Goal: Register for event/course

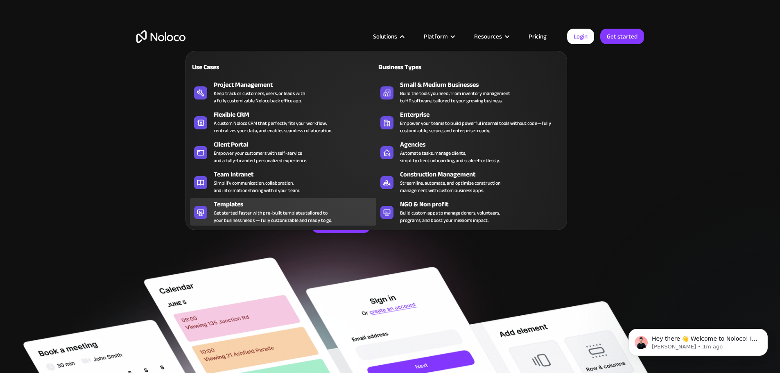
click at [287, 216] on div "Get started faster with pre-built templates tailored to your business needs — f…" at bounding box center [273, 216] width 118 height 15
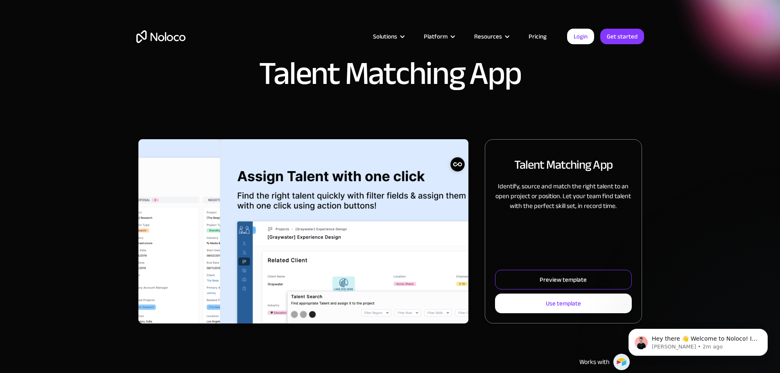
click at [515, 289] on link "Preview template" at bounding box center [563, 280] width 136 height 20
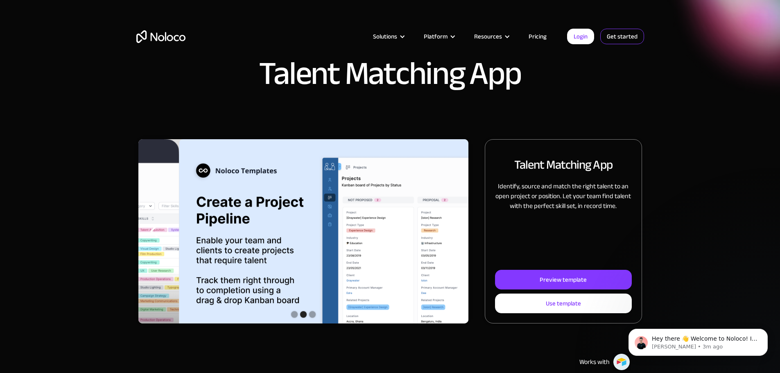
click at [0, 0] on link "Get started" at bounding box center [0, 0] width 0 height 0
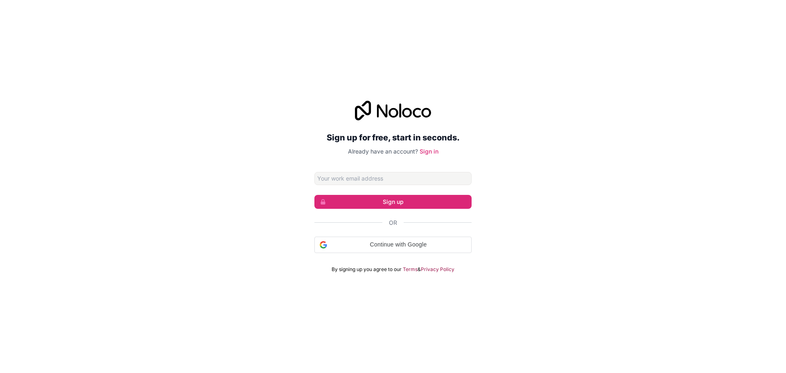
click at [392, 181] on input "Email address" at bounding box center [392, 178] width 157 height 13
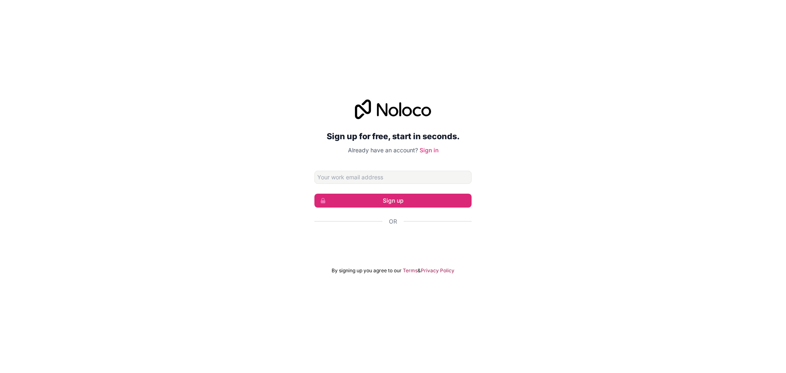
type input "[EMAIL_ADDRESS][DOMAIN_NAME]"
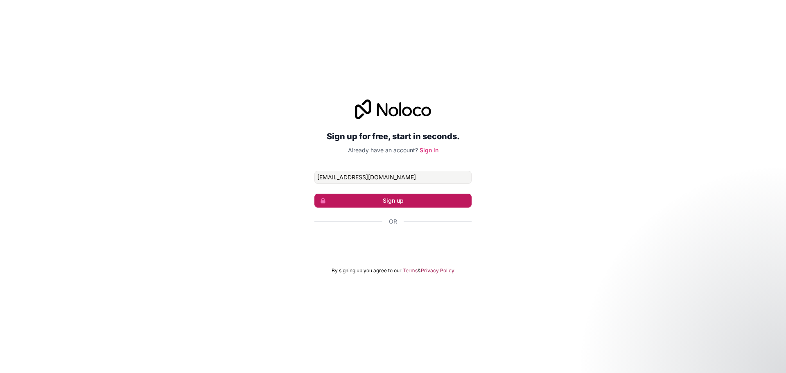
click at [358, 204] on button "Sign up" at bounding box center [392, 201] width 157 height 14
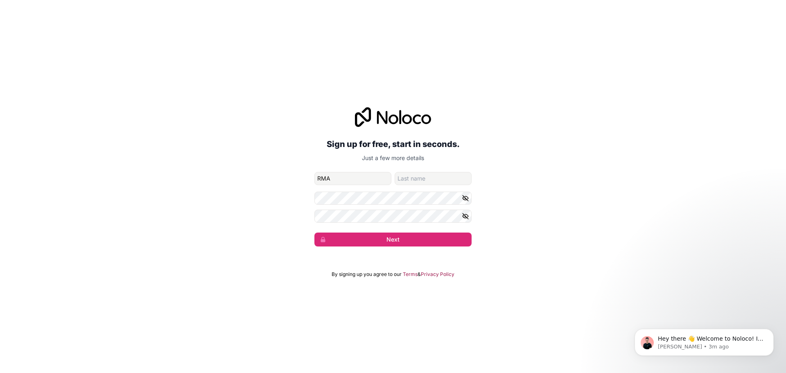
type input "RMA"
click at [404, 241] on button "Next" at bounding box center [392, 240] width 157 height 14
type input "RMA"
click at [432, 238] on button "Next" at bounding box center [392, 240] width 157 height 14
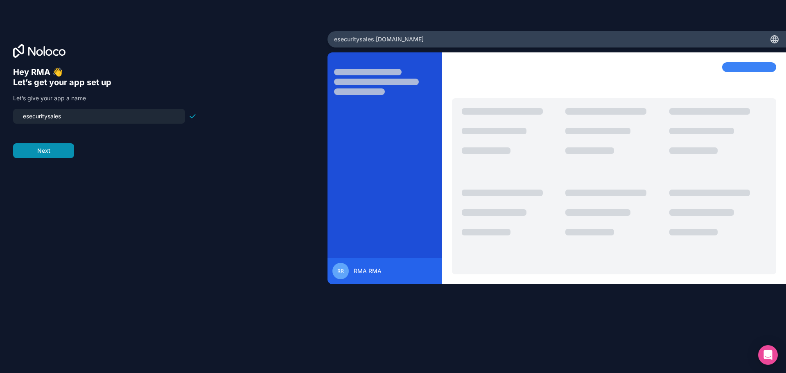
click at [65, 153] on button "Next" at bounding box center [43, 150] width 61 height 15
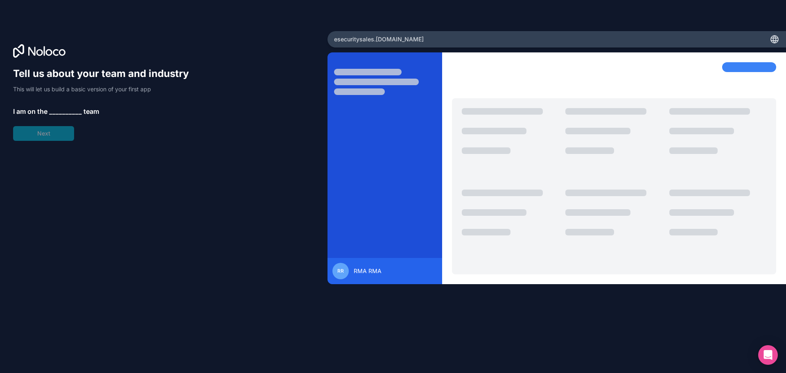
click at [59, 111] on span "__________" at bounding box center [65, 111] width 33 height 10
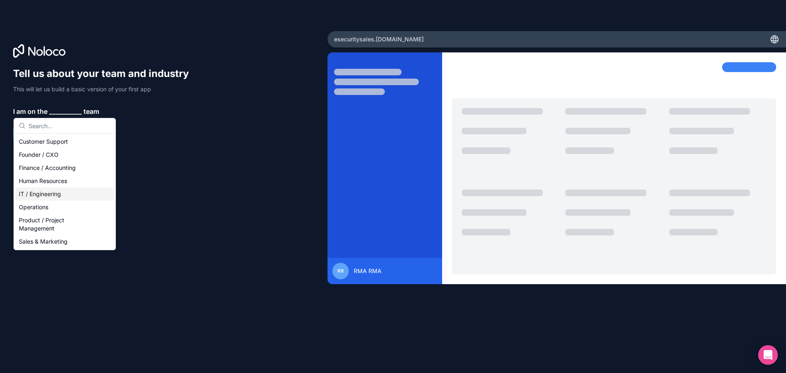
click at [55, 195] on div "IT / Engineering" at bounding box center [65, 194] width 98 height 13
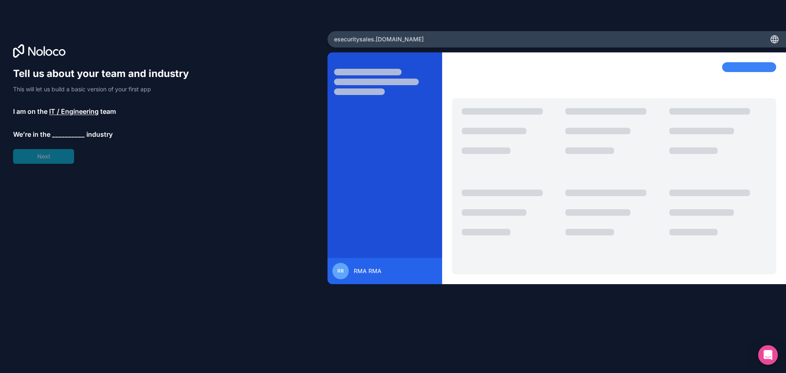
click at [61, 135] on span "__________" at bounding box center [68, 134] width 33 height 10
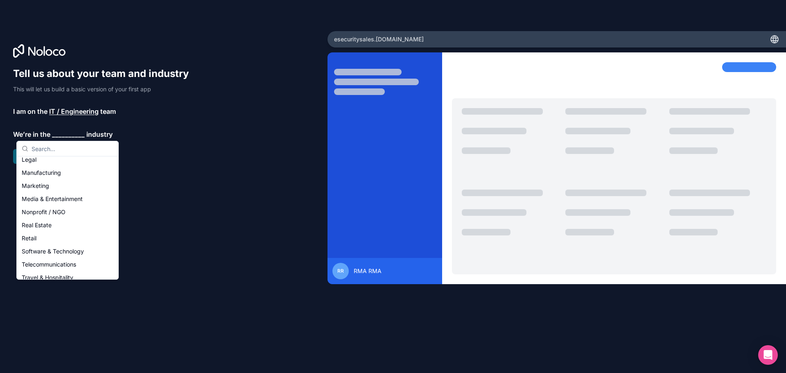
scroll to position [123, 0]
click at [52, 224] on div "Retail" at bounding box center [67, 225] width 98 height 13
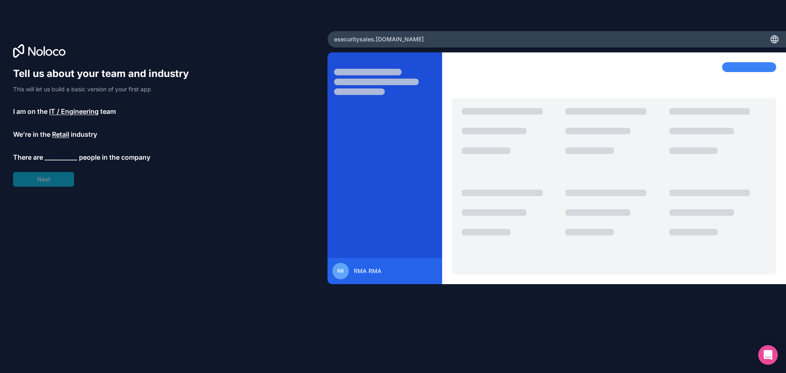
click at [56, 159] on span "__________" at bounding box center [61, 157] width 33 height 10
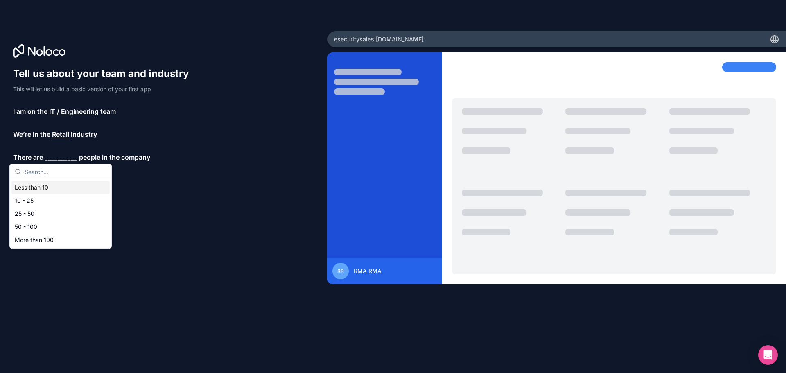
click at [40, 190] on div "Less than 10" at bounding box center [60, 187] width 98 height 13
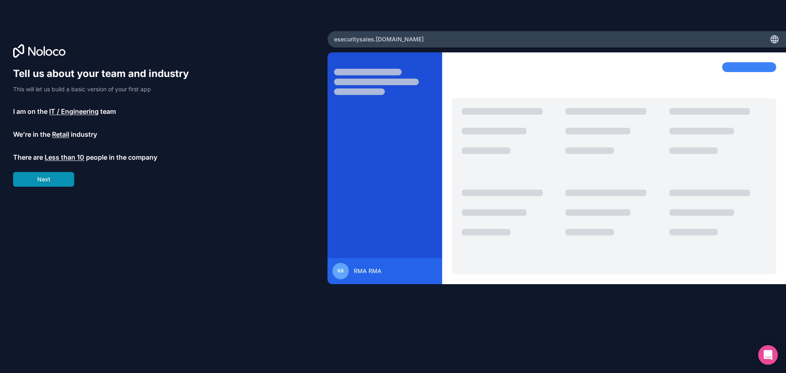
click at [47, 180] on button "Next" at bounding box center [43, 179] width 61 height 15
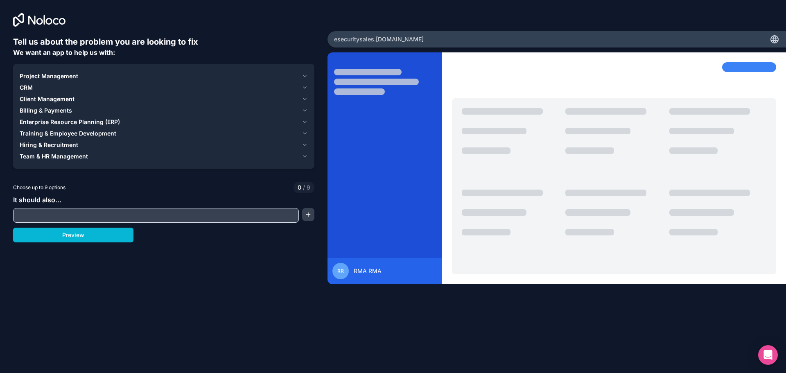
click at [70, 73] on span "Project Management" at bounding box center [49, 76] width 59 height 8
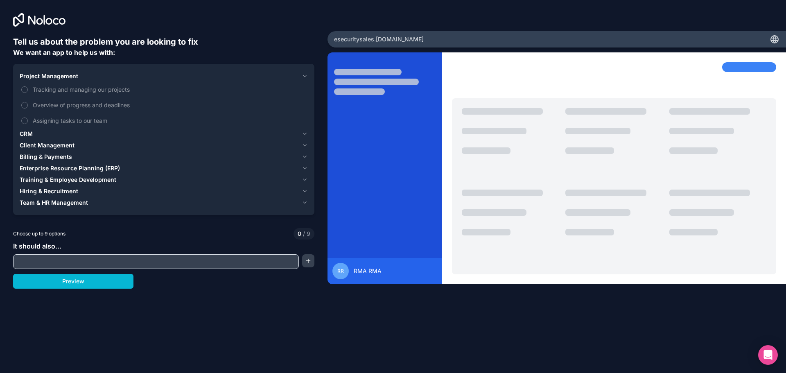
click at [69, 131] on div "CRM" at bounding box center [159, 134] width 279 height 8
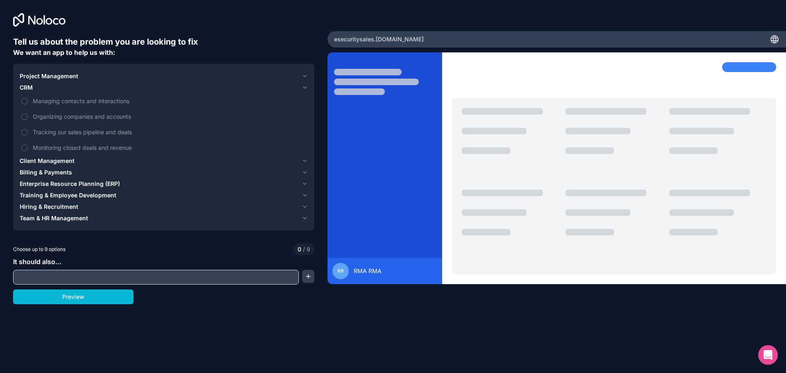
click at [68, 197] on span "Training & Employee Development" at bounding box center [68, 195] width 97 height 8
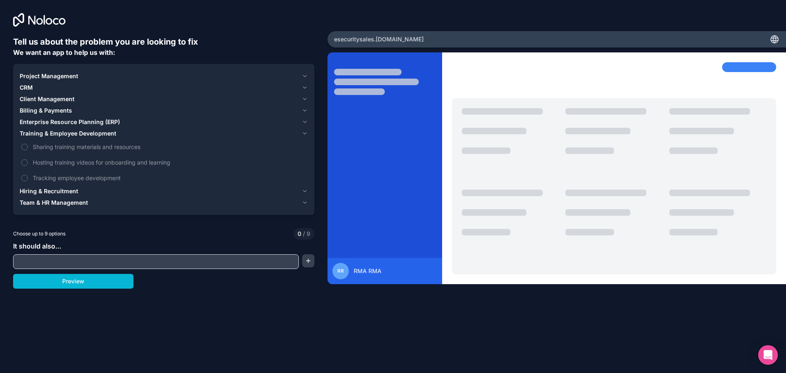
click at [59, 77] on span "Project Management" at bounding box center [49, 76] width 59 height 8
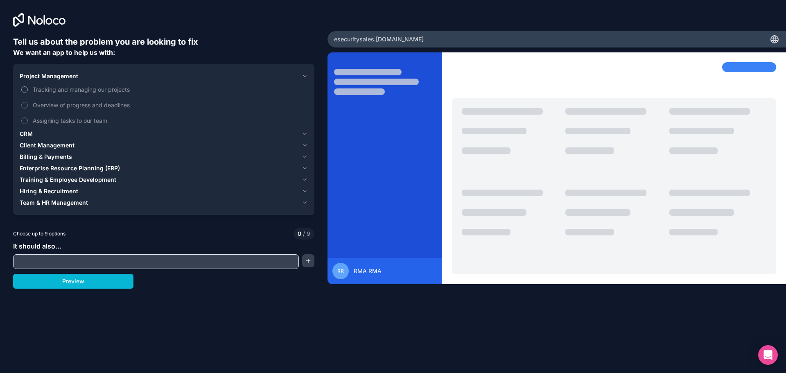
click at [60, 90] on span "Tracking and managing our projects" at bounding box center [170, 89] width 274 height 9
click at [28, 90] on button "Tracking and managing our projects" at bounding box center [24, 89] width 7 height 7
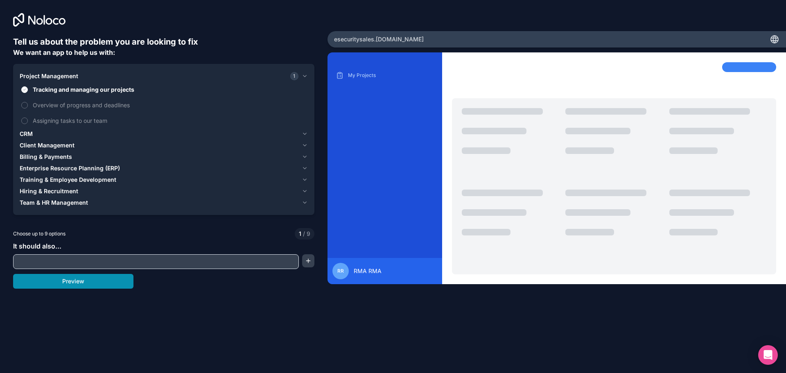
click at [95, 283] on button "Preview" at bounding box center [73, 281] width 120 height 15
click at [62, 105] on span "Overview of progress and deadlines" at bounding box center [170, 105] width 274 height 9
click at [28, 105] on button "Overview of progress and deadlines" at bounding box center [24, 105] width 7 height 7
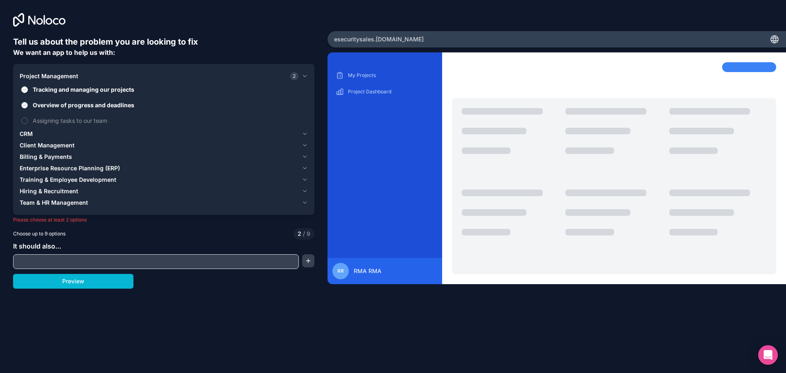
click at [62, 105] on span "Overview of progress and deadlines" at bounding box center [170, 105] width 274 height 9
click at [28, 105] on button "Overview of progress and deadlines" at bounding box center [24, 105] width 7 height 7
click at [38, 133] on div "CRM" at bounding box center [159, 134] width 279 height 8
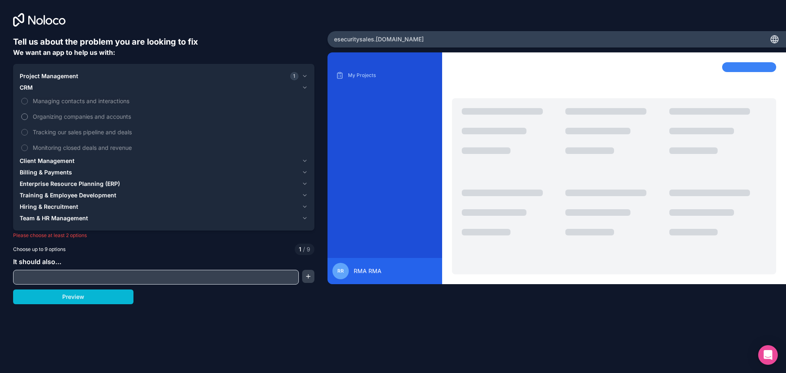
click at [74, 119] on span "Organizing companies and accounts" at bounding box center [170, 116] width 274 height 9
click at [28, 119] on button "Organizing companies and accounts" at bounding box center [24, 116] width 7 height 7
click at [67, 162] on span "Client Management" at bounding box center [47, 161] width 55 height 8
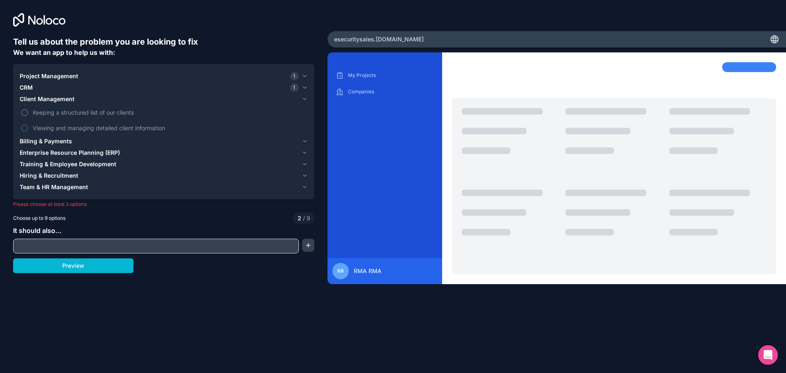
click at [70, 114] on span "Keeping a structured list of our clients" at bounding box center [170, 112] width 274 height 9
click at [28, 114] on button "Keeping a structured list of our clients" at bounding box center [24, 112] width 7 height 7
click at [58, 142] on span "Billing & Payments" at bounding box center [46, 141] width 52 height 8
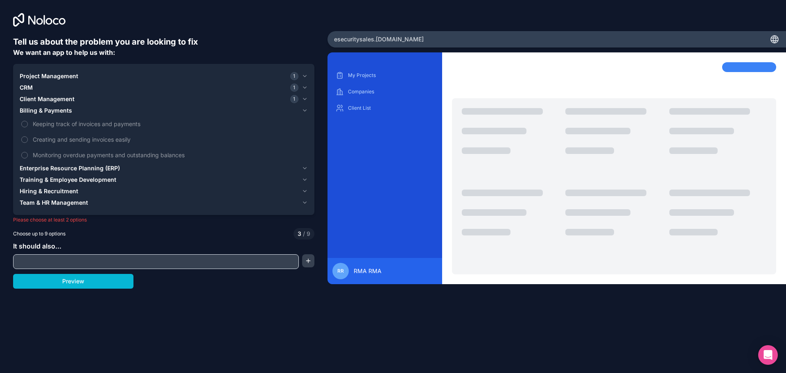
click at [65, 168] on span "Enterprise Resource Planning (ERP)" at bounding box center [70, 168] width 100 height 8
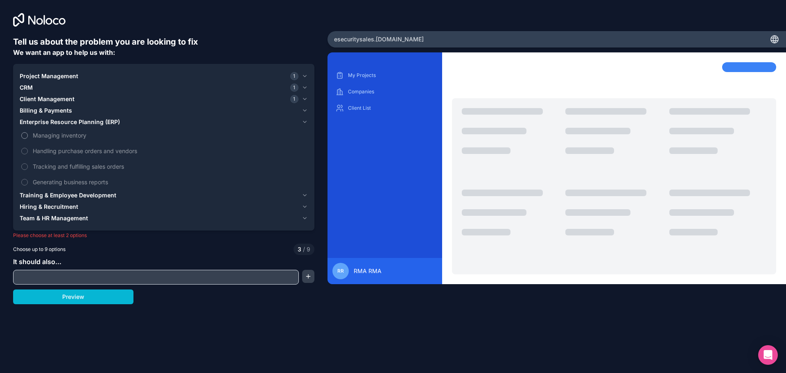
click at [63, 136] on span "Managing inventory" at bounding box center [170, 135] width 274 height 9
click at [28, 136] on button "Managing inventory" at bounding box center [24, 135] width 7 height 7
click at [63, 165] on span "Tracking and fulfilling sales orders" at bounding box center [170, 166] width 274 height 9
click at [28, 165] on button "Tracking and fulfilling sales orders" at bounding box center [24, 166] width 7 height 7
click at [66, 301] on button "Preview" at bounding box center [73, 296] width 120 height 15
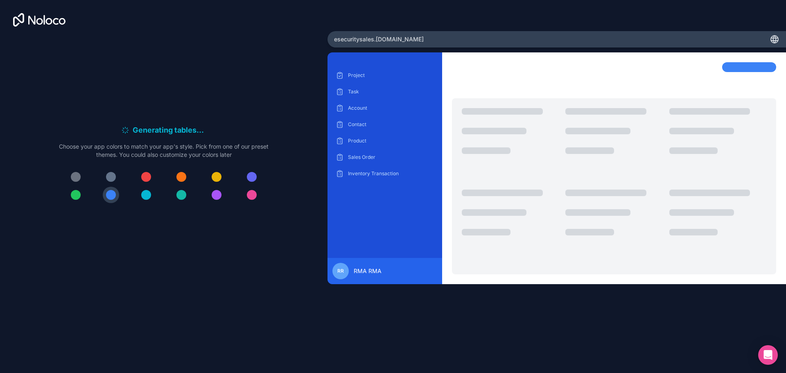
click at [146, 194] on div at bounding box center [146, 195] width 10 height 10
